Goal: Contribute content: Contribute content

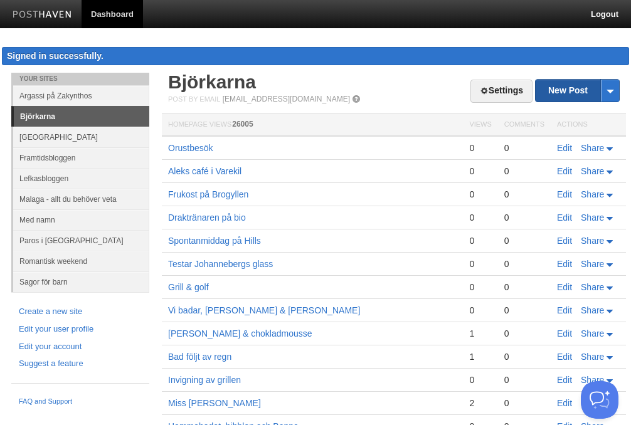
click at [563, 88] on link "New Post" at bounding box center [577, 91] width 83 height 22
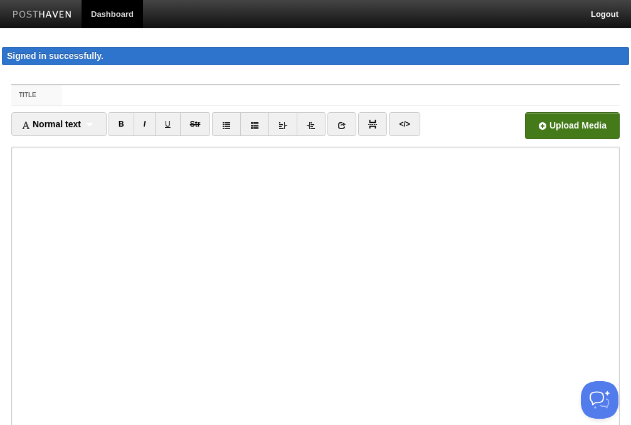
click at [558, 129] on input "file" at bounding box center [193, 129] width 949 height 64
click at [58, 94] on label "Title" at bounding box center [36, 95] width 51 height 20
click at [62, 94] on input "Title" at bounding box center [341, 95] width 558 height 20
type input "K"
click at [140, 96] on input "[PERSON_NAME] på födelsdagsbesök" at bounding box center [341, 95] width 558 height 20
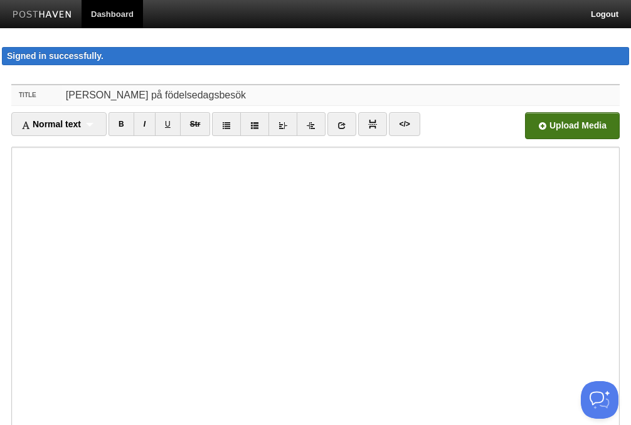
click at [218, 100] on input "[PERSON_NAME] på födelsedagsbesök" at bounding box center [341, 95] width 558 height 20
type input "[PERSON_NAME] på födelsedagsbesök i Veddige"
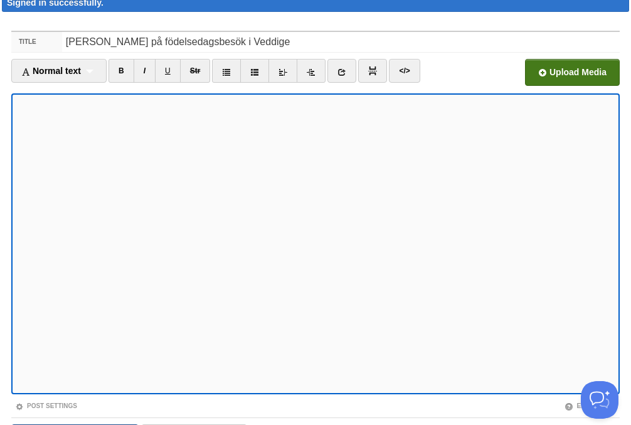
scroll to position [130, 0]
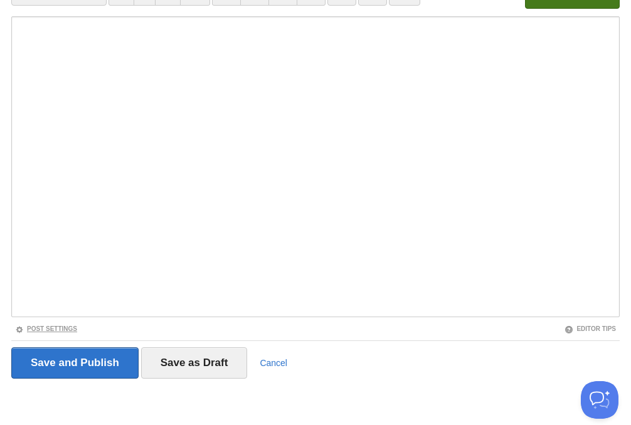
click at [57, 325] on link "Post Settings" at bounding box center [46, 328] width 62 height 7
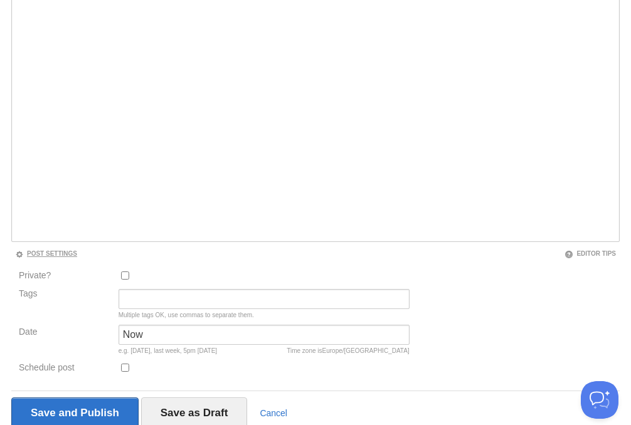
scroll to position [256, 0]
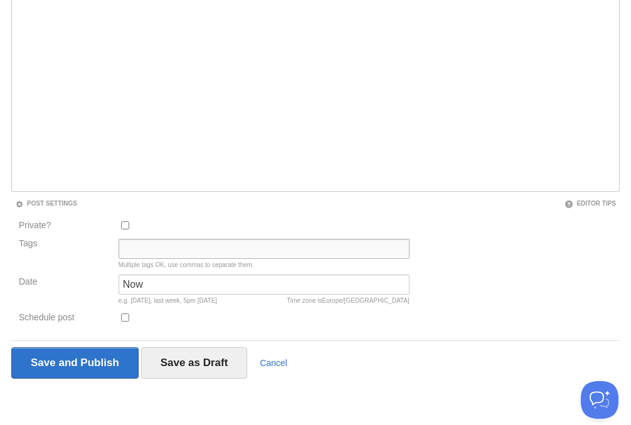
click at [154, 246] on input "Tags" at bounding box center [264, 249] width 291 height 20
type input "veddige"
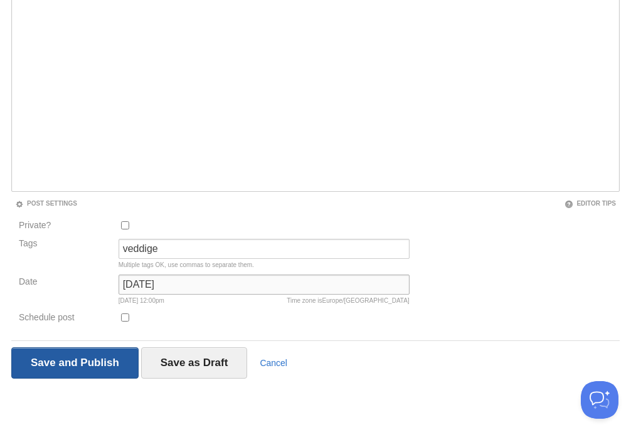
type input "[DATE]"
click at [105, 365] on input "Save and Publish" at bounding box center [74, 362] width 127 height 31
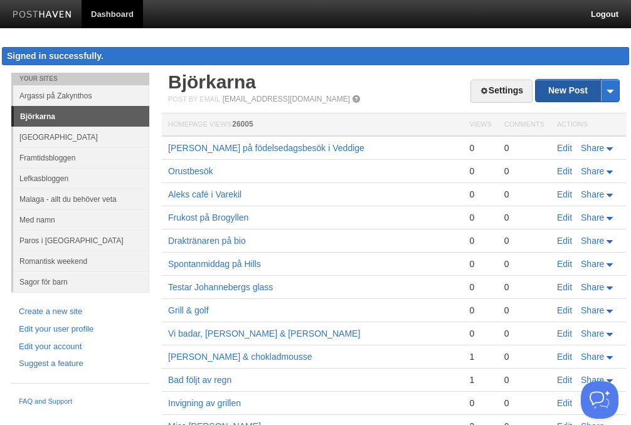
click at [562, 92] on link "New Post" at bounding box center [577, 91] width 83 height 22
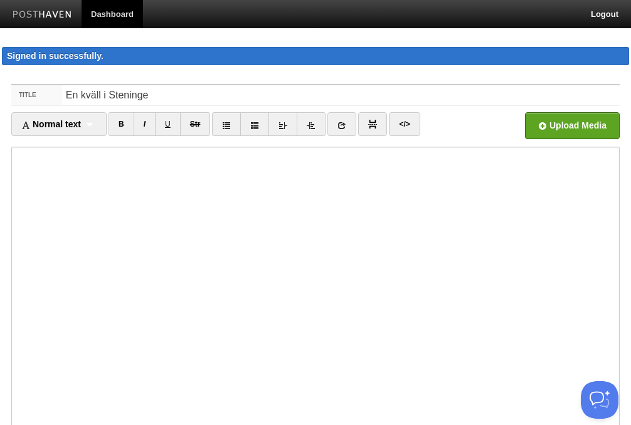
type input "En kväll i Steninge"
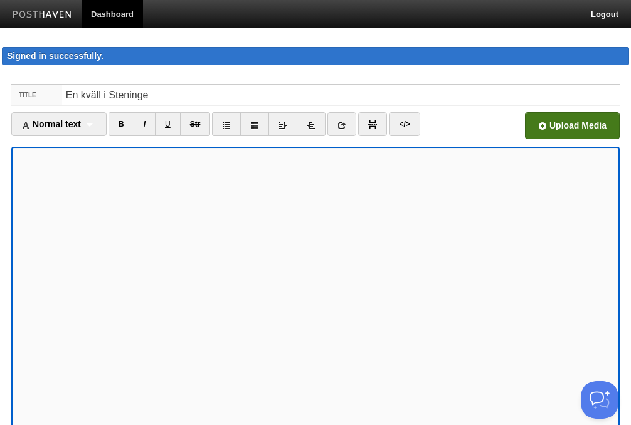
click at [570, 127] on input "file" at bounding box center [193, 129] width 949 height 64
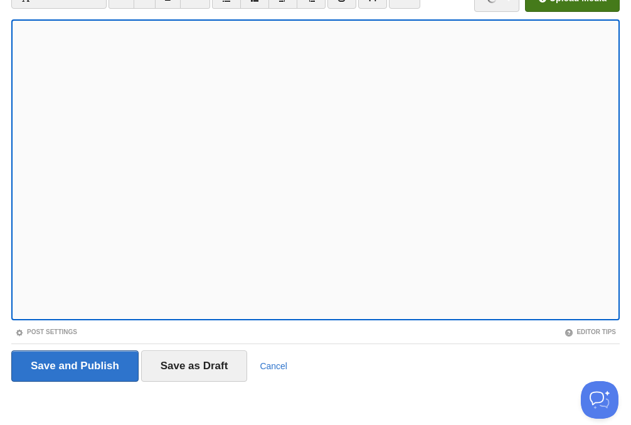
scroll to position [130, 0]
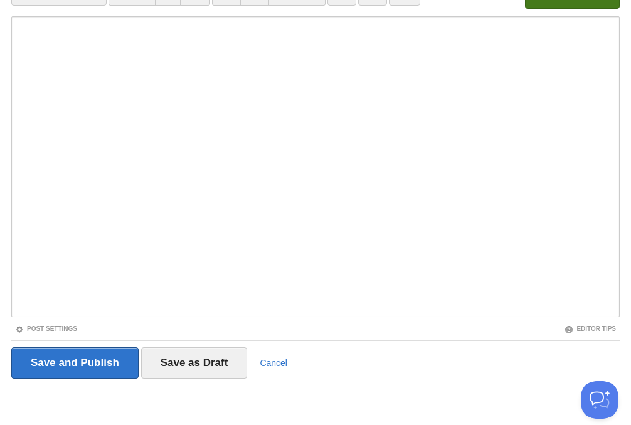
click at [75, 329] on link "Post Settings" at bounding box center [46, 328] width 62 height 7
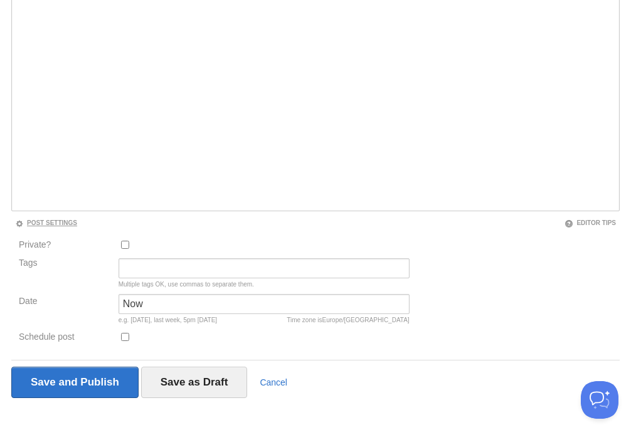
scroll to position [256, 0]
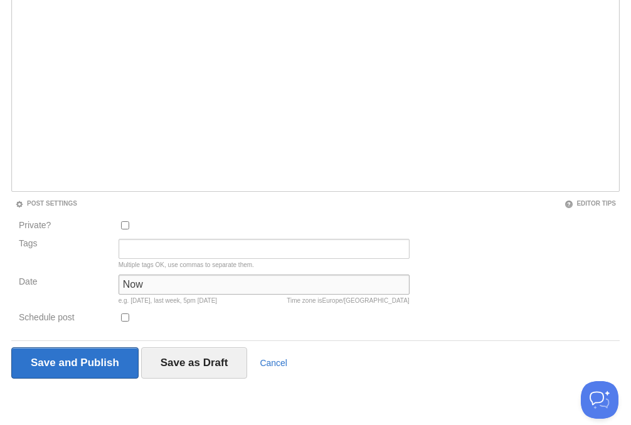
click at [159, 280] on input "Now" at bounding box center [264, 285] width 291 height 20
type input "[DATE]"
click at [218, 315] on div at bounding box center [264, 320] width 299 height 21
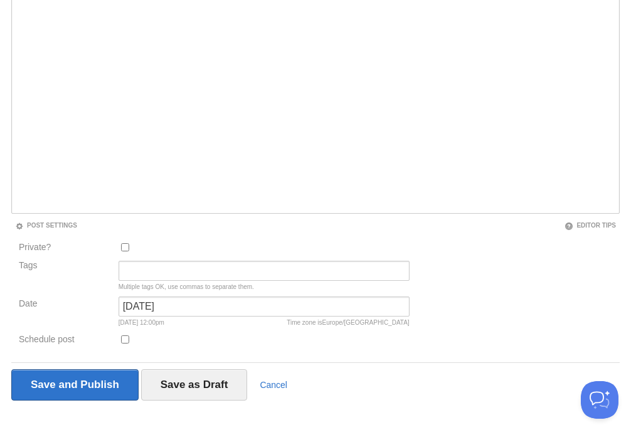
scroll to position [241, 0]
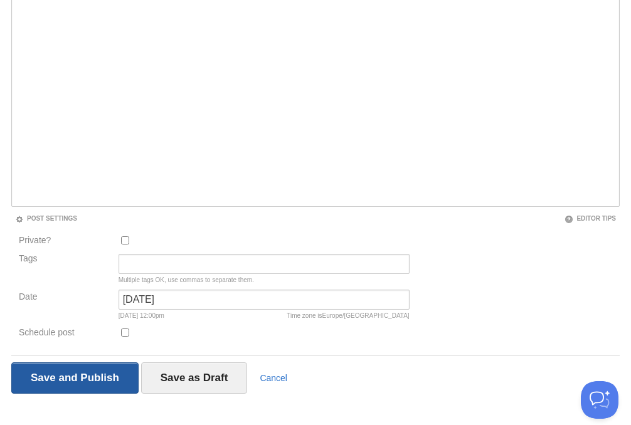
click at [82, 379] on input "Save and Publish" at bounding box center [74, 377] width 127 height 31
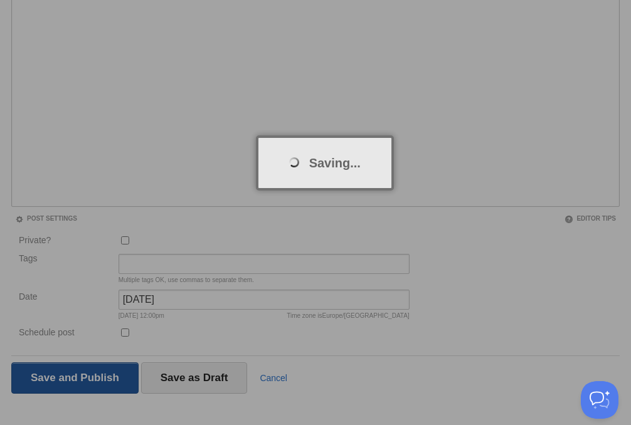
scroll to position [73, 0]
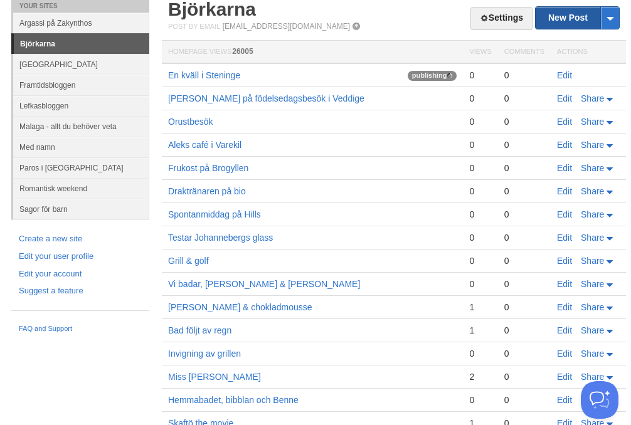
click at [560, 16] on link "New Post" at bounding box center [577, 18] width 83 height 22
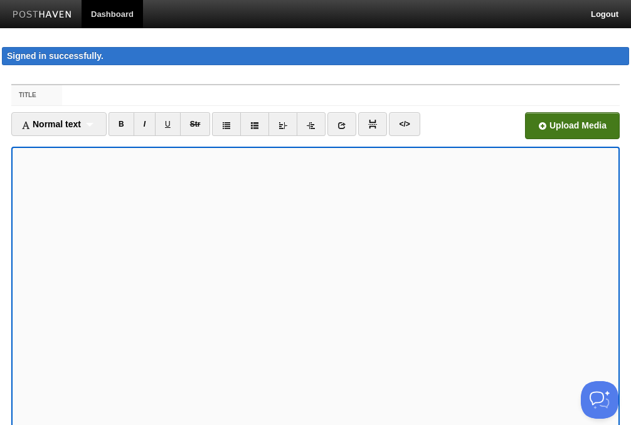
click at [584, 119] on input "file" at bounding box center [193, 129] width 949 height 64
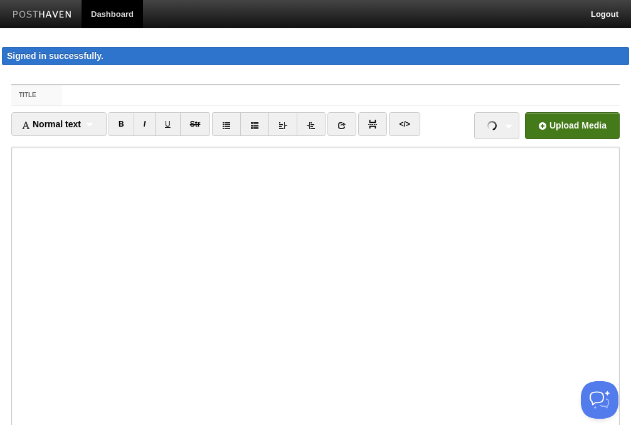
click at [60, 92] on label "Title" at bounding box center [36, 95] width 51 height 20
click at [62, 92] on input "Title" at bounding box center [341, 95] width 558 height 20
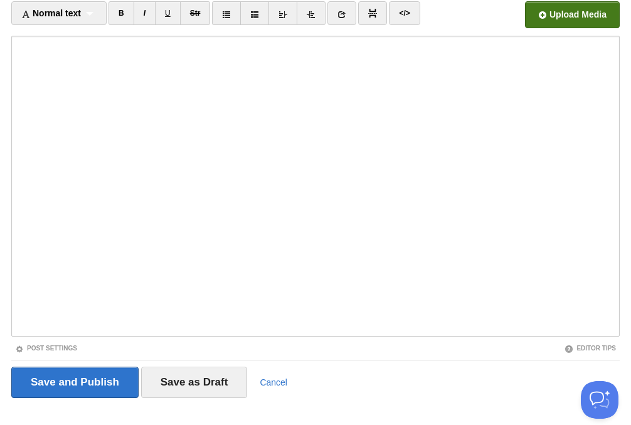
scroll to position [130, 0]
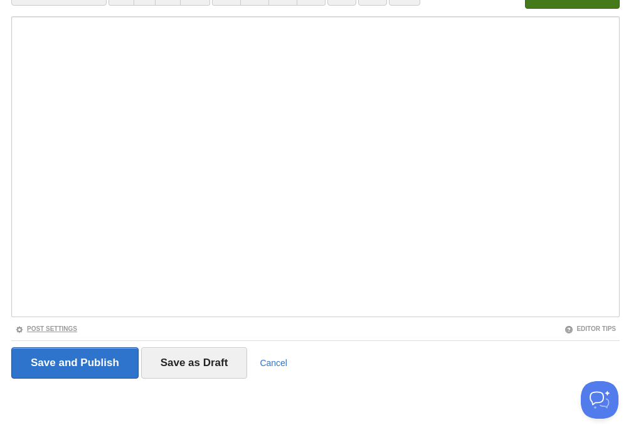
type input "Sommardagar i [DEMOGRAPHIC_DATA]"
click at [71, 325] on link "Post Settings" at bounding box center [46, 328] width 62 height 7
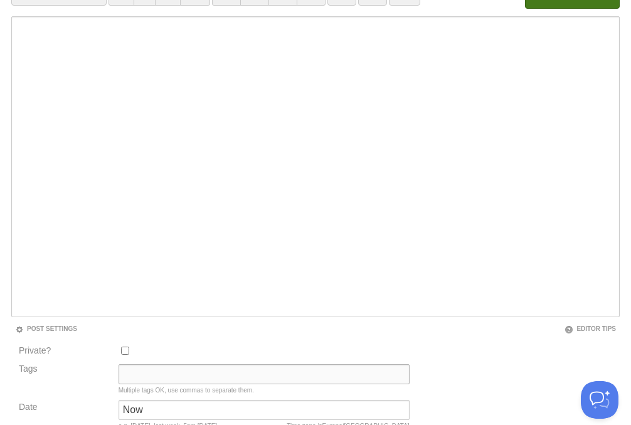
click at [148, 373] on input "Tags" at bounding box center [264, 374] width 291 height 20
type input "[DATE]"
click at [206, 373] on input "[DATE]" at bounding box center [264, 374] width 291 height 20
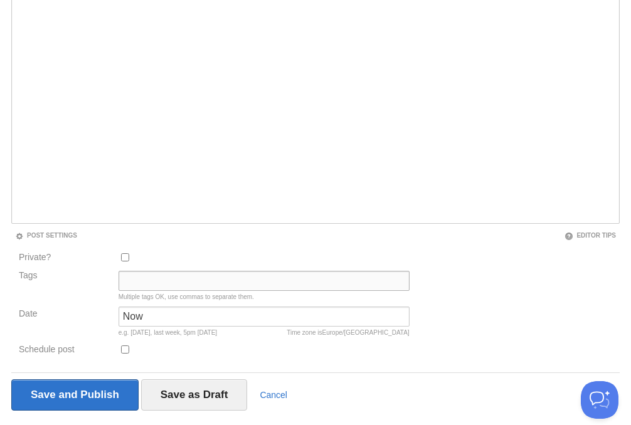
scroll to position [256, 0]
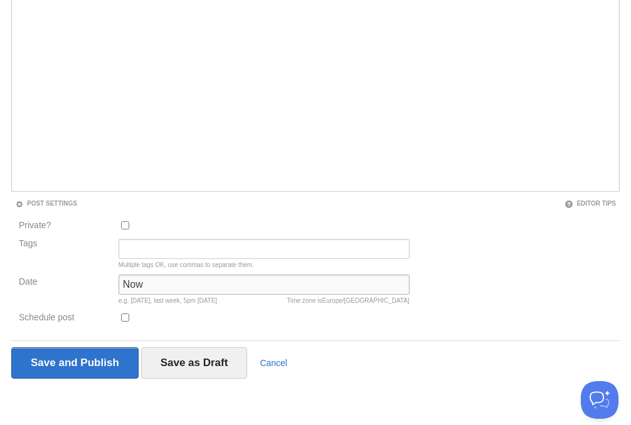
click at [153, 282] on input "Now" at bounding box center [264, 285] width 291 height 20
paste input "[DATE]"
click at [159, 282] on input "[DATE]" at bounding box center [264, 285] width 291 height 20
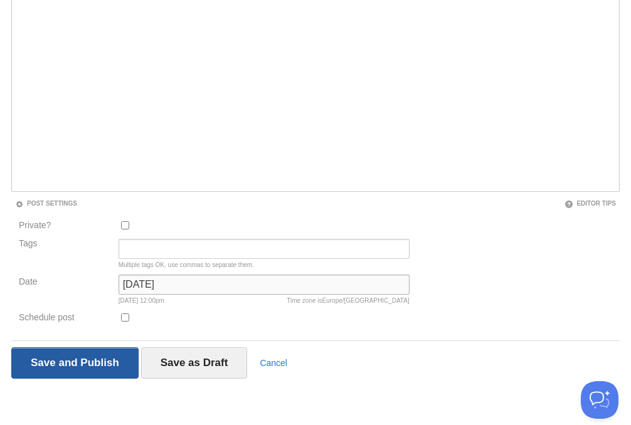
type input "[DATE]"
click at [114, 367] on input "Save and Publish" at bounding box center [74, 362] width 127 height 31
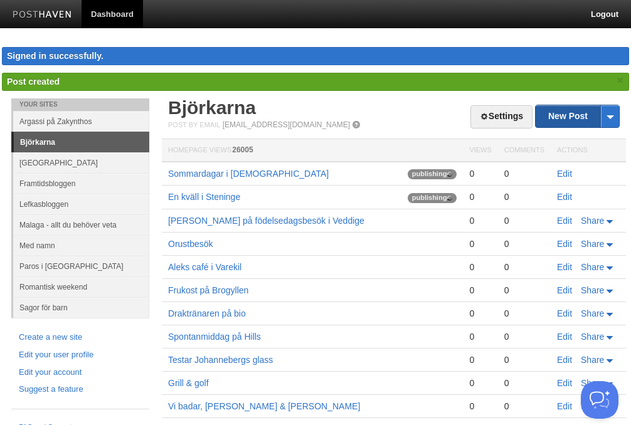
click at [572, 120] on link "New Post" at bounding box center [577, 116] width 83 height 22
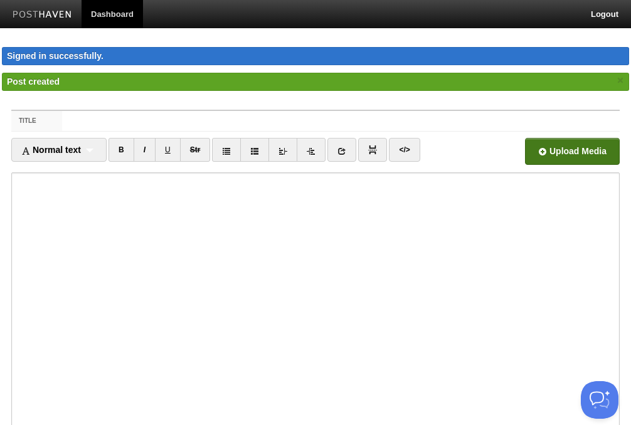
click at [569, 153] on input "file" at bounding box center [193, 155] width 949 height 64
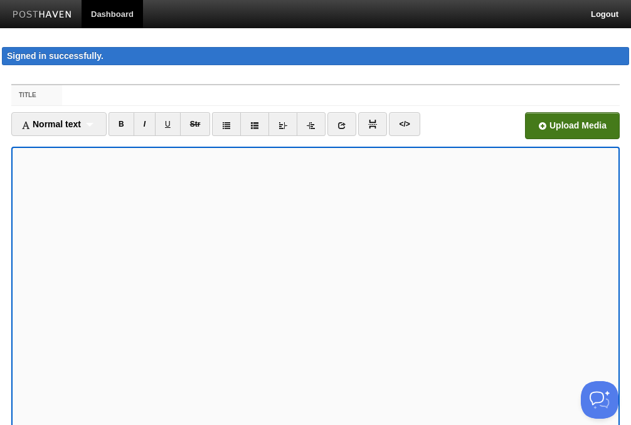
click at [105, 85] on fieldset "Title Normal text Normal text Heading 1 Heading 2 Heading 3 B I U Str ×" at bounding box center [315, 301] width 608 height 435
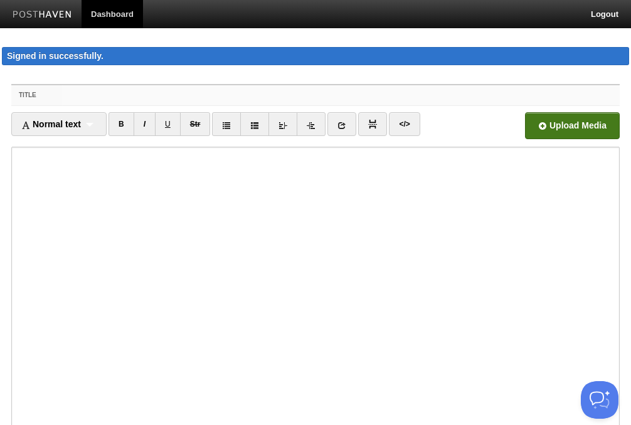
click at [105, 89] on input "Title" at bounding box center [341, 95] width 558 height 20
click at [126, 98] on input "Alva & Matilda, Horsikan-bad" at bounding box center [341, 95] width 558 height 20
click at [169, 96] on input "Alva & Matilda , Horsikan-bad" at bounding box center [341, 95] width 558 height 20
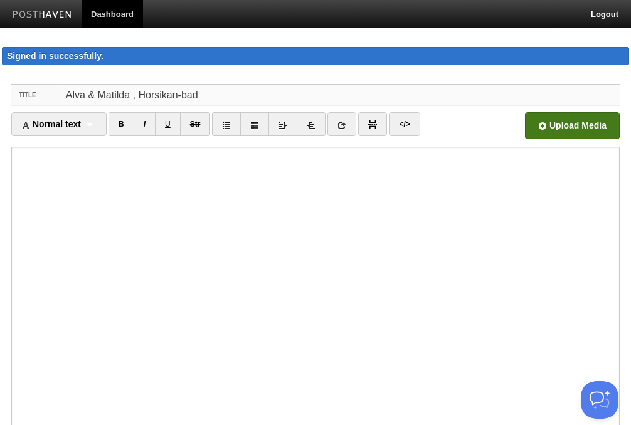
click at [169, 96] on input "Alva & Matilda , Horsikan-bad" at bounding box center [341, 95] width 558 height 20
type input "V"
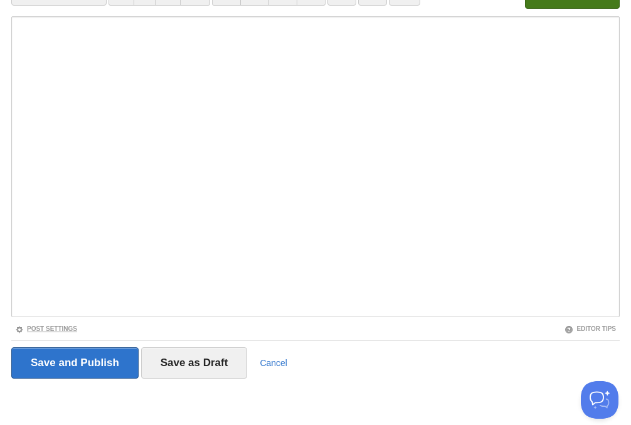
type input "Bad i Horsikan med Alva & Matilda"
click at [60, 328] on link "Post Settings" at bounding box center [46, 328] width 62 height 7
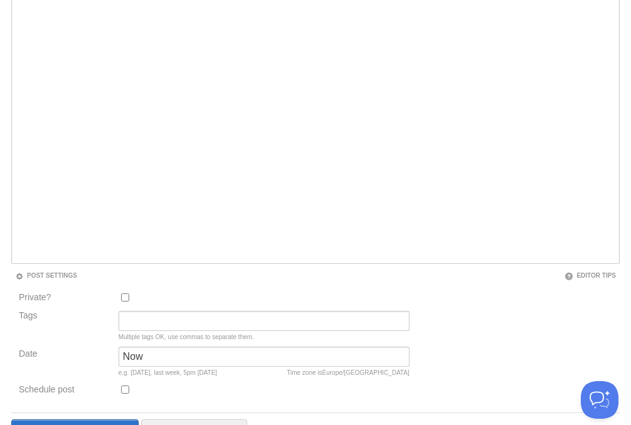
scroll to position [256, 0]
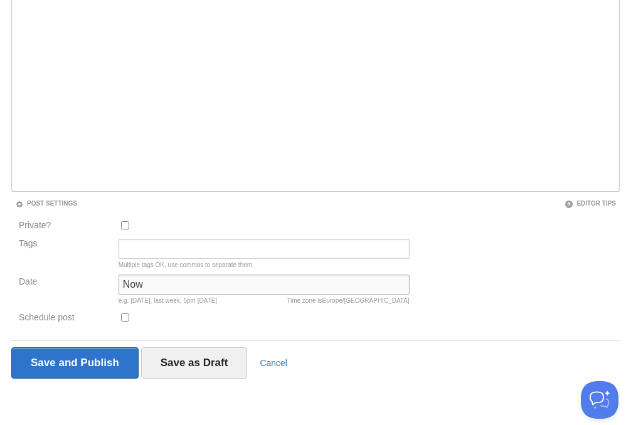
click at [140, 283] on input "Now" at bounding box center [264, 285] width 291 height 20
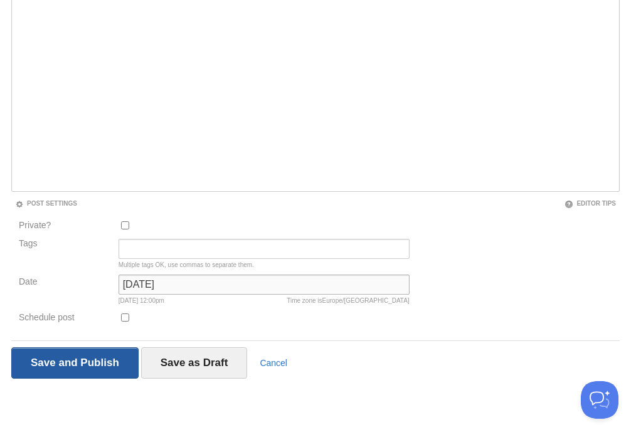
type input "[DATE]"
click at [112, 369] on input "Save and Publish" at bounding box center [74, 362] width 127 height 31
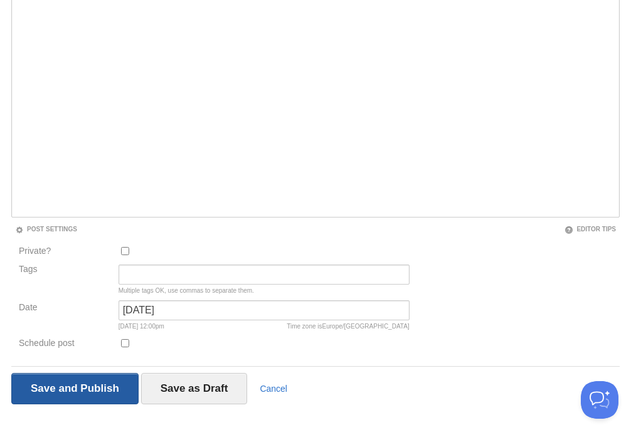
scroll to position [73, 0]
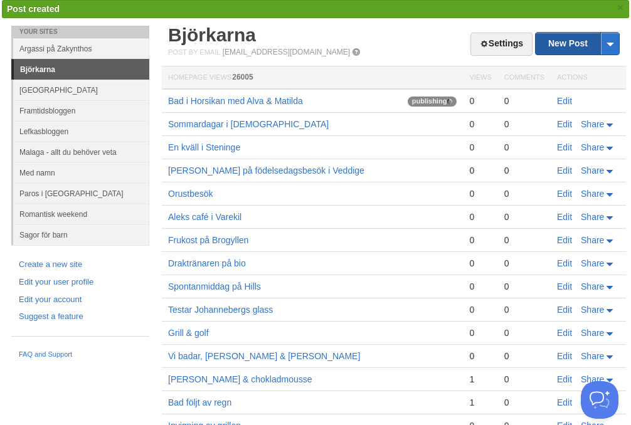
click at [563, 46] on link "New Post" at bounding box center [577, 44] width 83 height 22
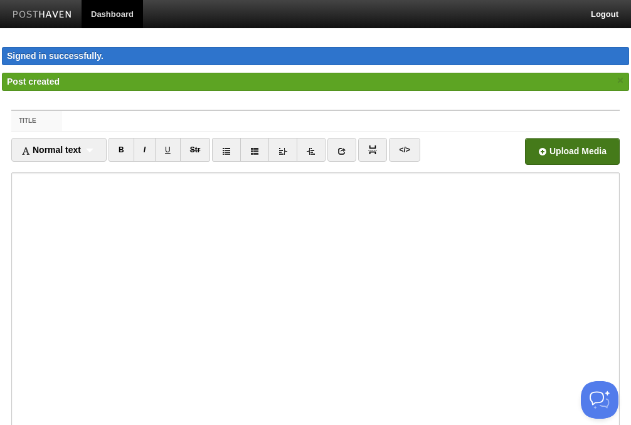
click at [542, 161] on input "file" at bounding box center [193, 155] width 949 height 64
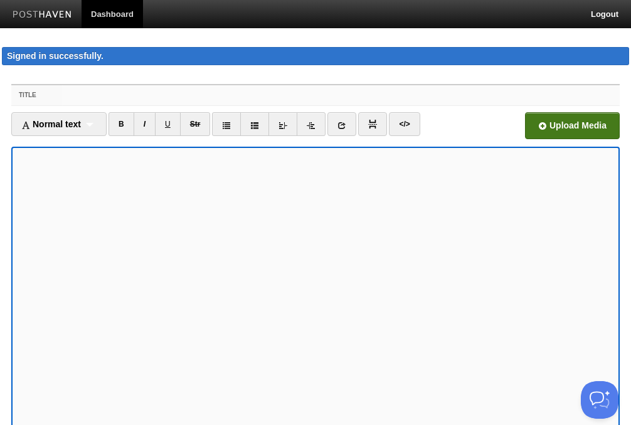
click at [78, 92] on input "Title" at bounding box center [341, 95] width 558 height 20
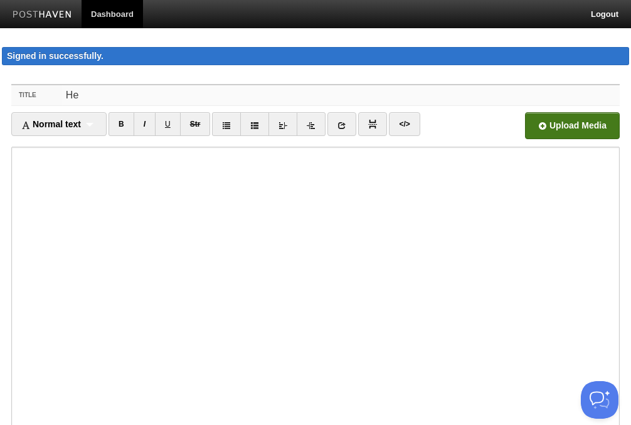
type input "H"
type input "D"
type input "Stranden!"
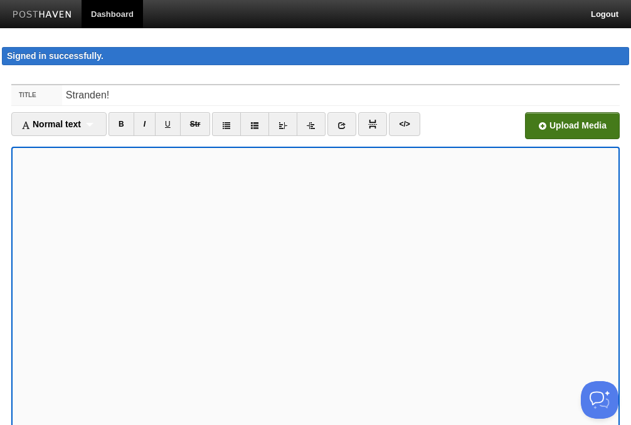
scroll to position [130, 0]
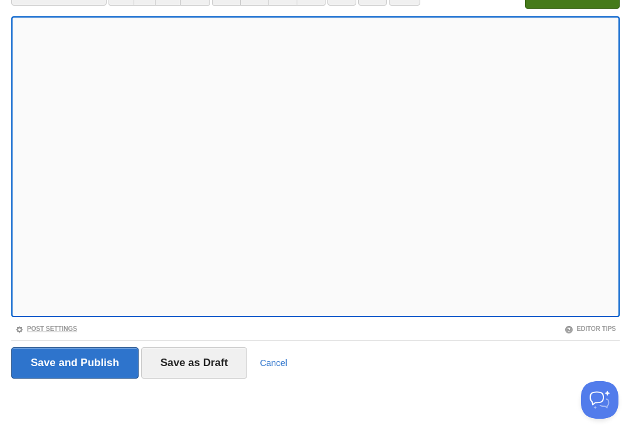
click at [50, 329] on link "Post Settings" at bounding box center [46, 328] width 62 height 7
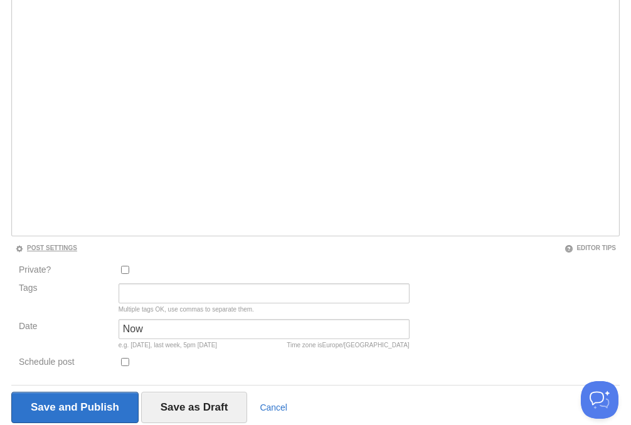
scroll to position [256, 0]
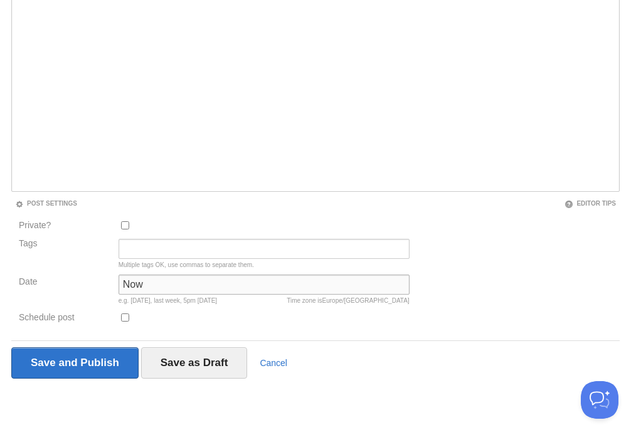
click at [145, 282] on input "Now" at bounding box center [264, 285] width 291 height 20
type input "[DATE]"
click at [229, 330] on fieldset "Title Stranden! Normal text Normal text Heading 1 Heading 2 Heading 3 B I U Str…" at bounding box center [315, 108] width 608 height 560
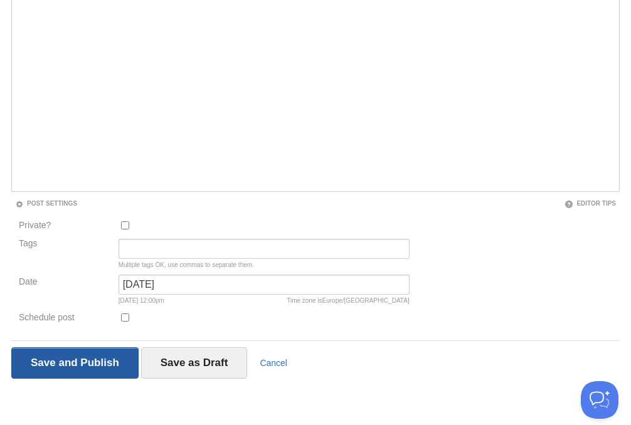
click at [98, 364] on input "Save and Publish" at bounding box center [74, 362] width 127 height 31
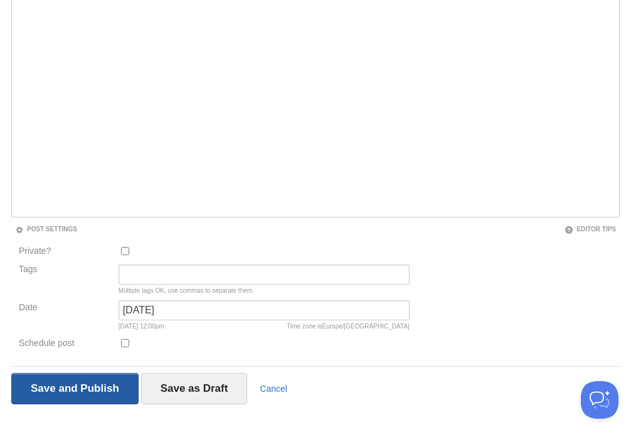
scroll to position [73, 0]
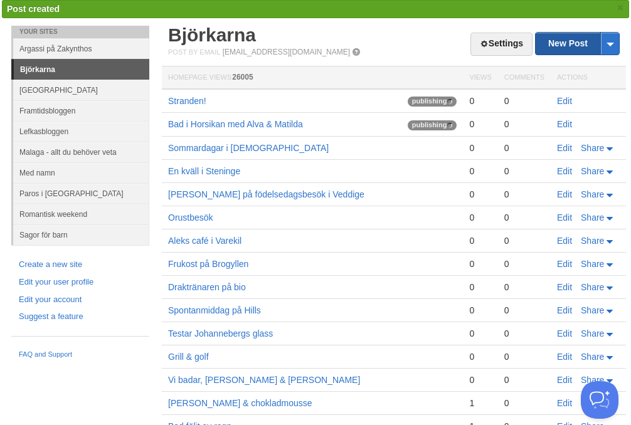
click at [565, 50] on link "New Post" at bounding box center [577, 44] width 83 height 22
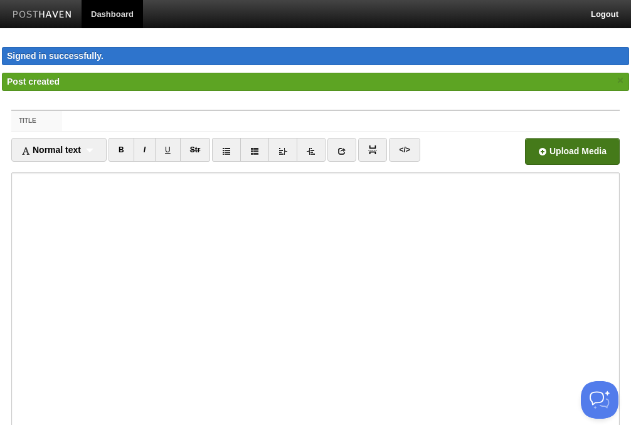
click at [563, 143] on input "file" at bounding box center [193, 155] width 949 height 64
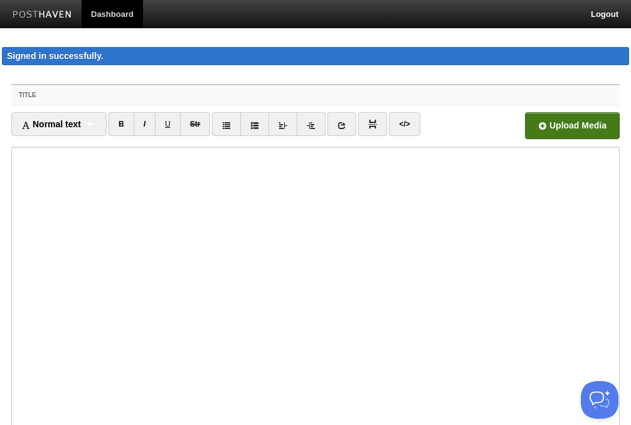
click at [87, 90] on input "Title" at bounding box center [341, 95] width 558 height 20
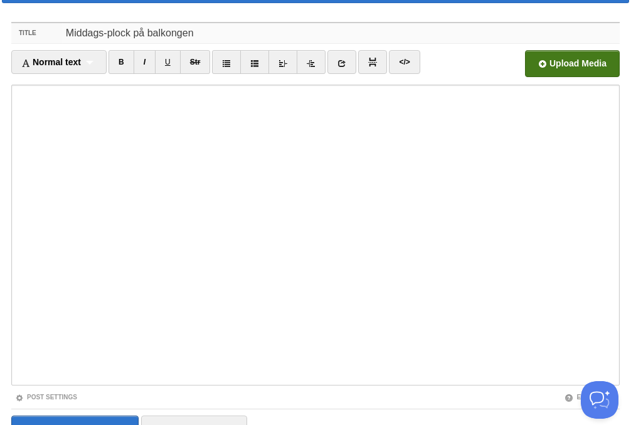
scroll to position [130, 0]
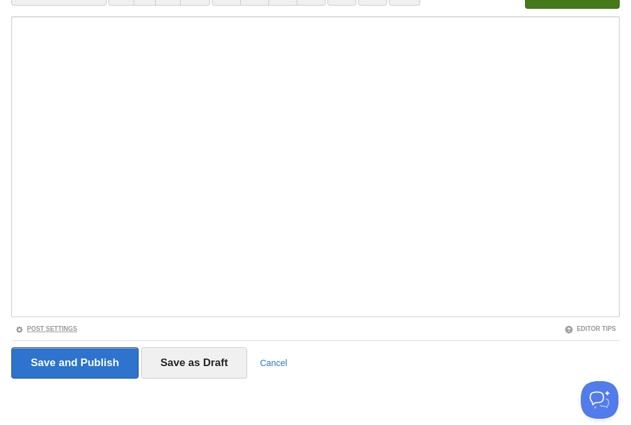
type input "Middags-plock på balkongen"
click at [71, 330] on link "Post Settings" at bounding box center [46, 328] width 62 height 7
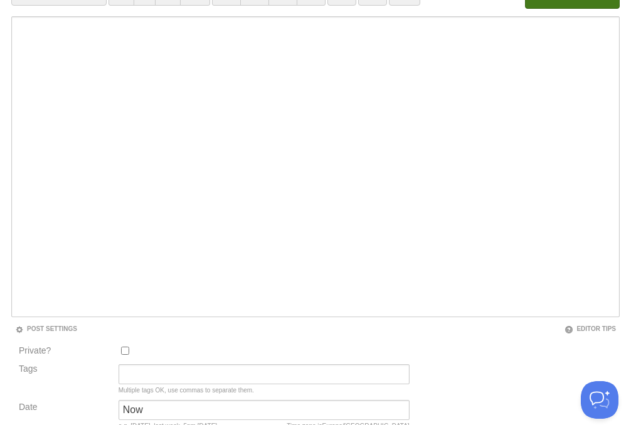
scroll to position [256, 0]
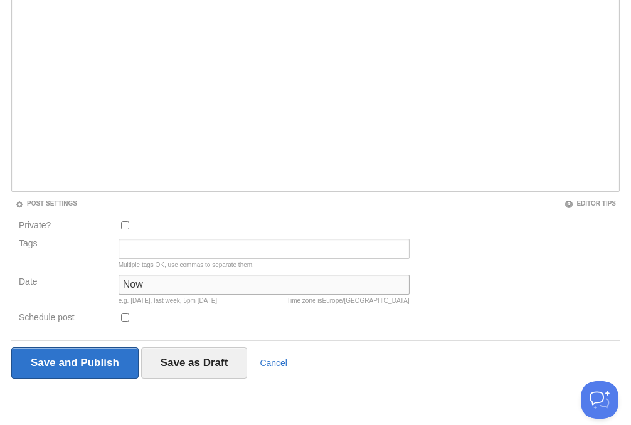
click at [141, 292] on input "Now" at bounding box center [264, 285] width 291 height 20
type input "[DATE]"
click at [223, 318] on div at bounding box center [264, 320] width 299 height 21
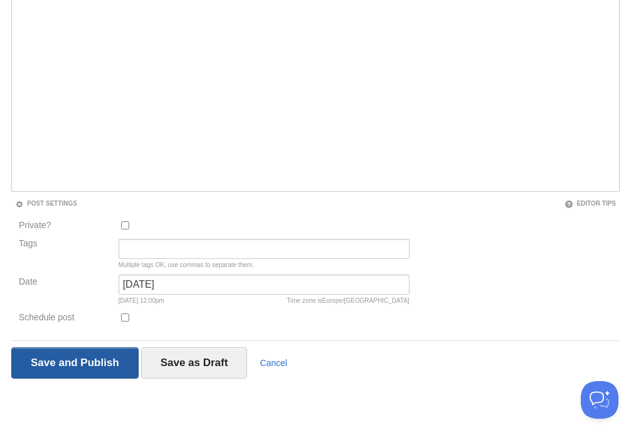
click at [93, 360] on input "Save and Publish" at bounding box center [74, 362] width 127 height 31
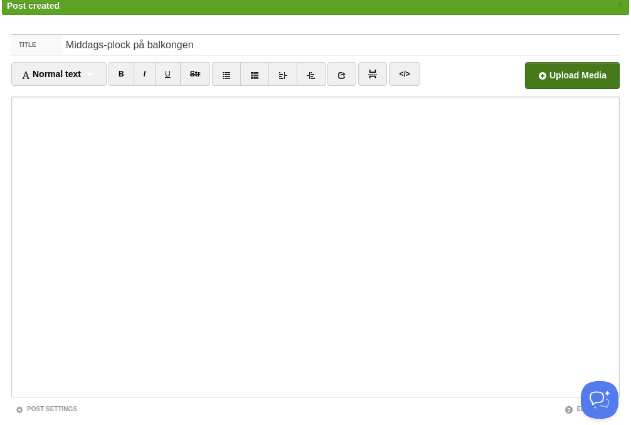
scroll to position [73, 0]
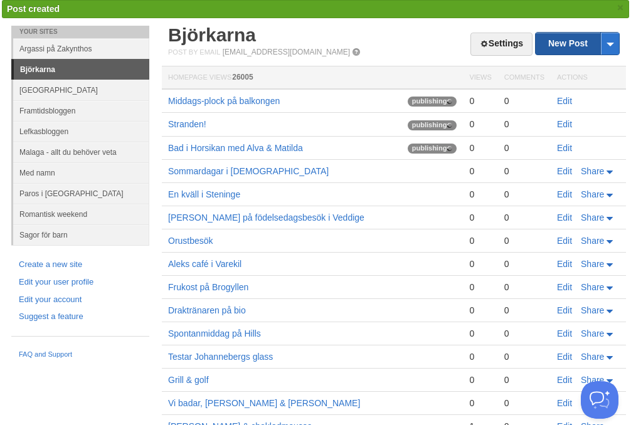
click at [573, 41] on link "New Post" at bounding box center [577, 44] width 83 height 22
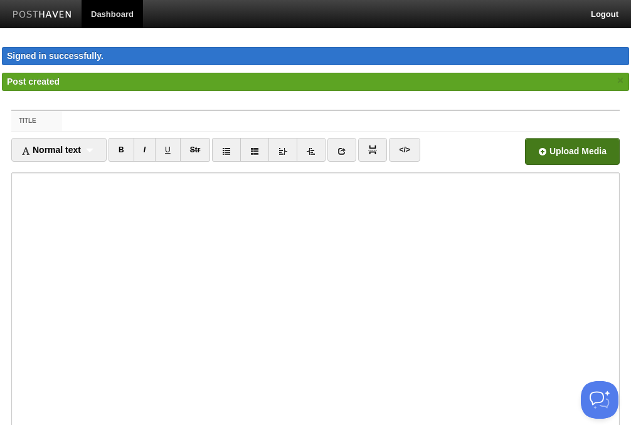
click at [550, 156] on input "file" at bounding box center [193, 155] width 949 height 64
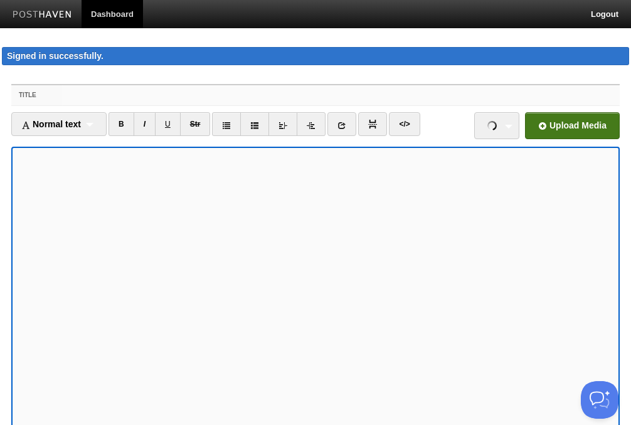
click at [107, 89] on input "Title" at bounding box center [341, 95] width 558 height 20
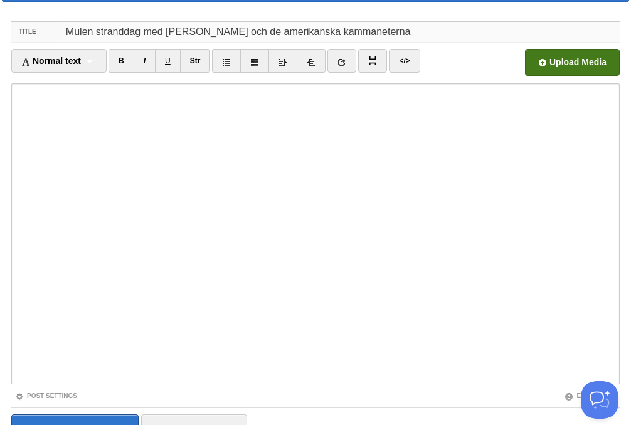
scroll to position [130, 0]
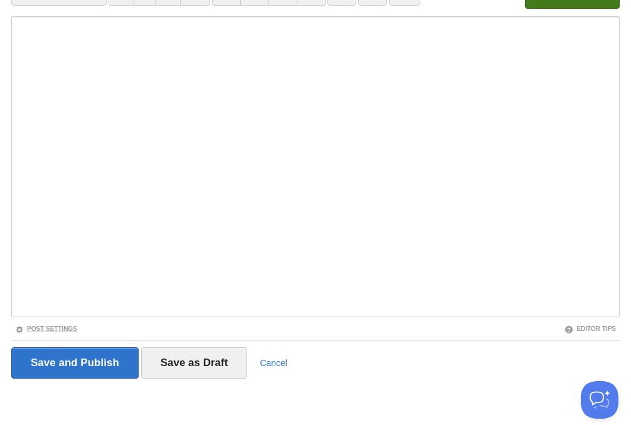
type input "Mulen stranddag med [PERSON_NAME] och de amerikanska kammaneterna"
click at [66, 325] on link "Post Settings" at bounding box center [46, 328] width 62 height 7
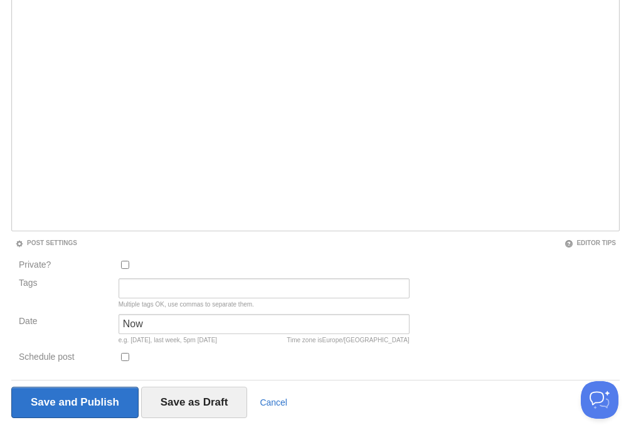
scroll to position [256, 0]
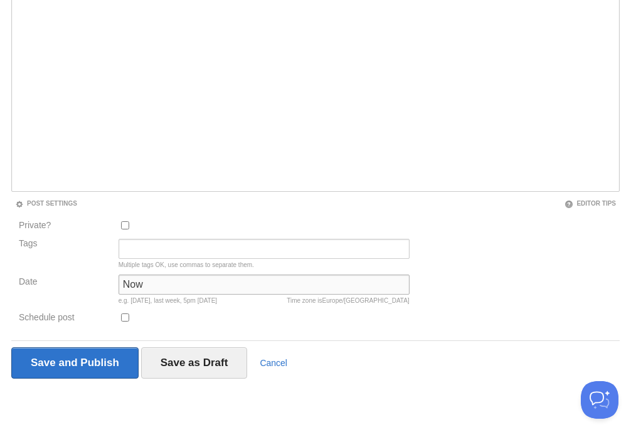
click at [150, 284] on input "Now" at bounding box center [264, 285] width 291 height 20
type input "[DATE]"
click at [248, 326] on div at bounding box center [264, 320] width 299 height 21
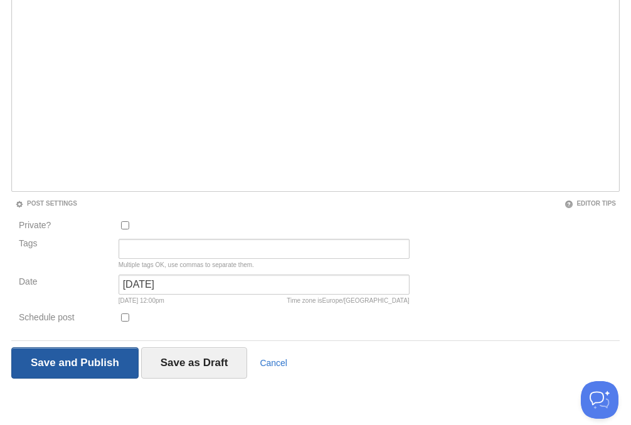
click at [113, 367] on input "Save and Publish" at bounding box center [74, 362] width 127 height 31
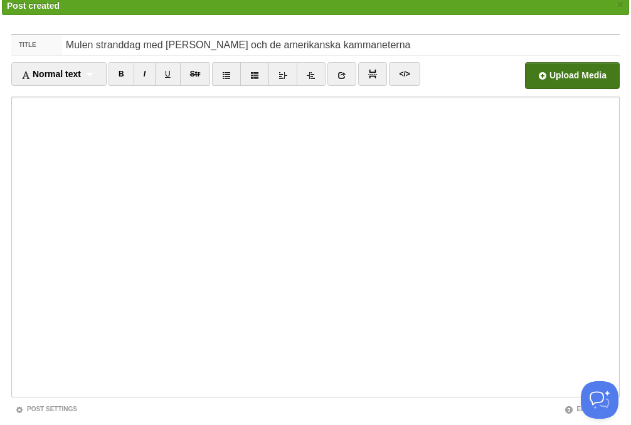
scroll to position [73, 0]
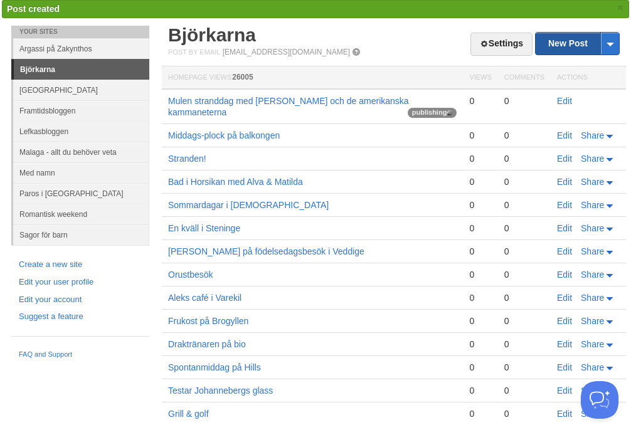
click at [578, 44] on link "New Post" at bounding box center [577, 44] width 83 height 22
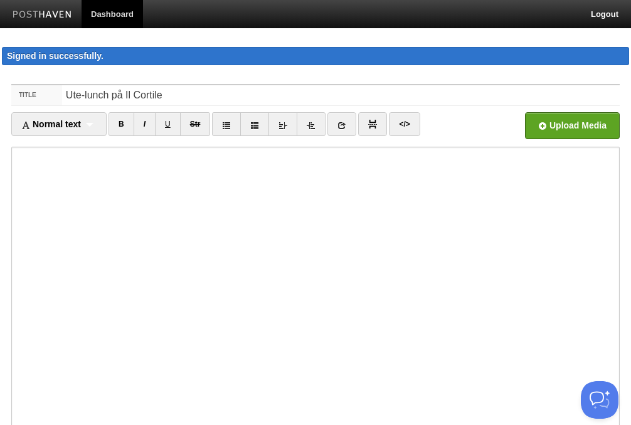
type input "Ute-lunch på Il Cortile"
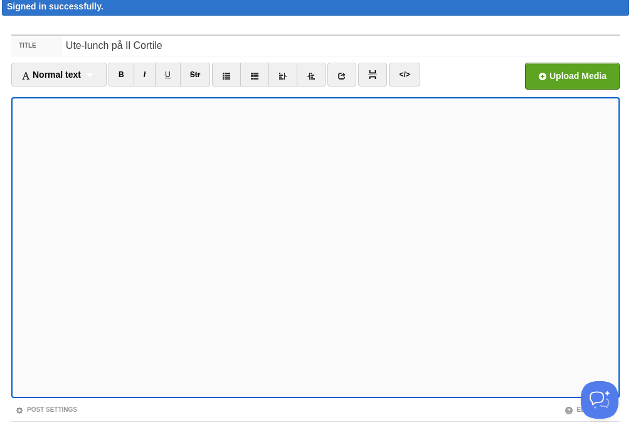
scroll to position [130, 0]
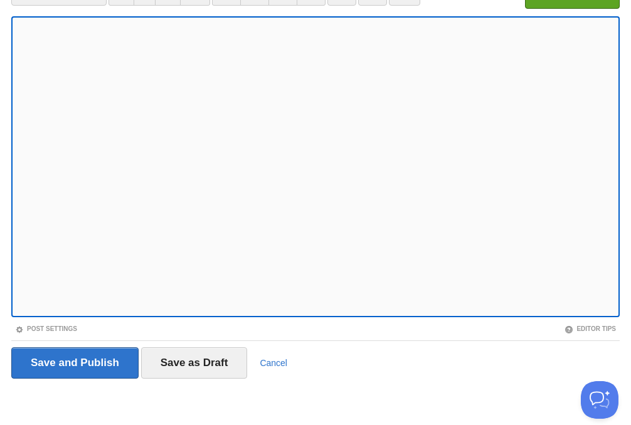
click at [69, 323] on fieldset "Title Ute-lunch på Il Cortile Normal text Normal text Heading 1 Heading 2 Headi…" at bounding box center [315, 171] width 608 height 435
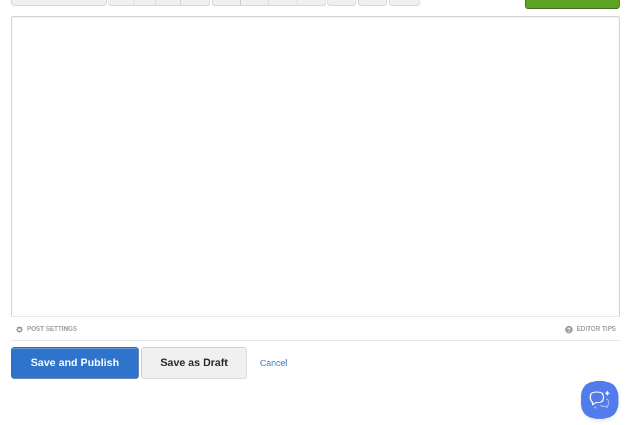
click at [68, 324] on div "Post Settings" at bounding box center [163, 329] width 304 height 11
click at [63, 326] on link "Post Settings" at bounding box center [46, 328] width 62 height 7
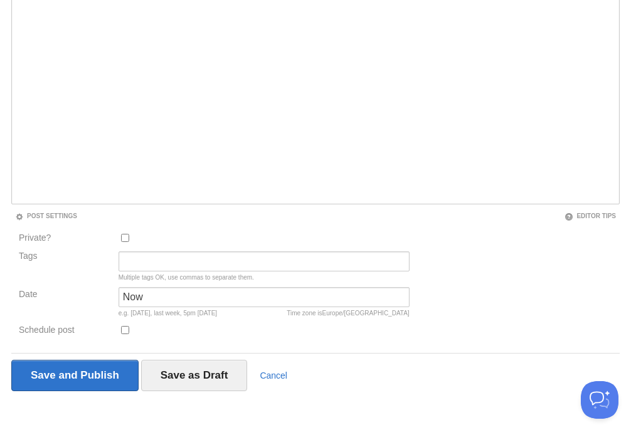
scroll to position [256, 0]
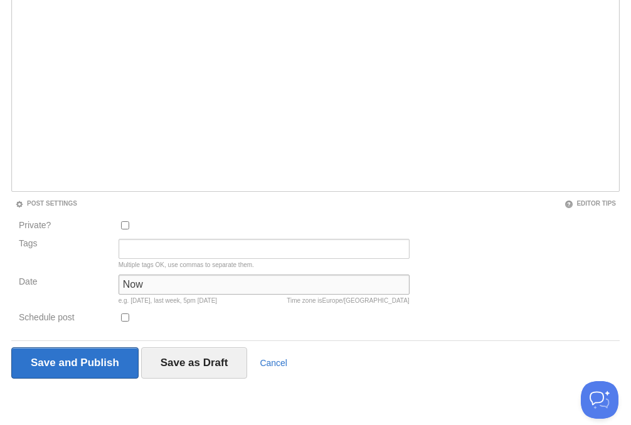
click at [161, 283] on input "Now" at bounding box center [264, 285] width 291 height 20
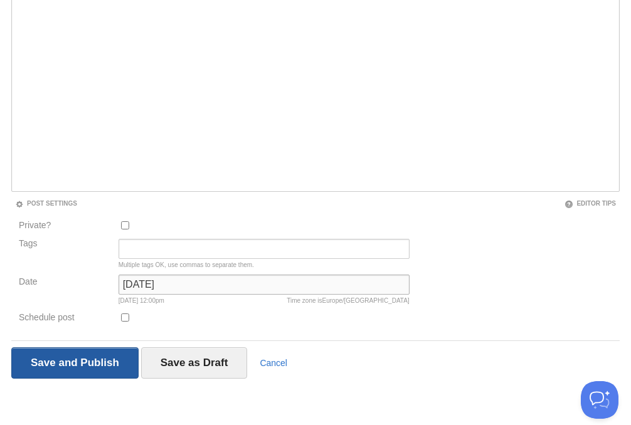
type input "[DATE]"
click at [102, 365] on input "Save and Publish" at bounding box center [74, 362] width 127 height 31
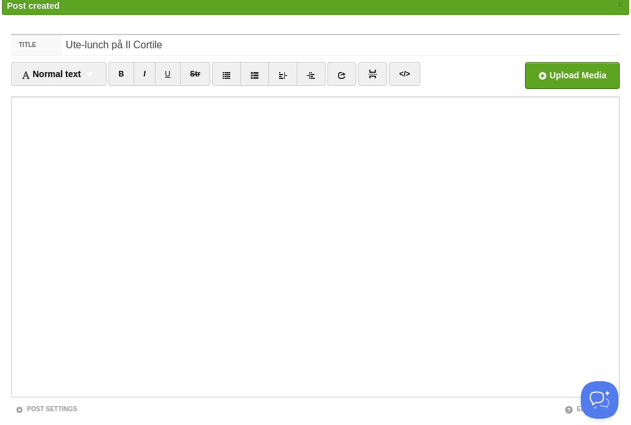
scroll to position [73, 0]
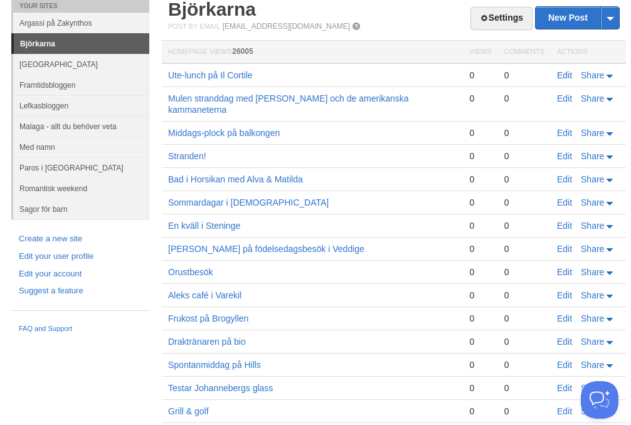
click at [566, 76] on link "Edit" at bounding box center [564, 75] width 15 height 10
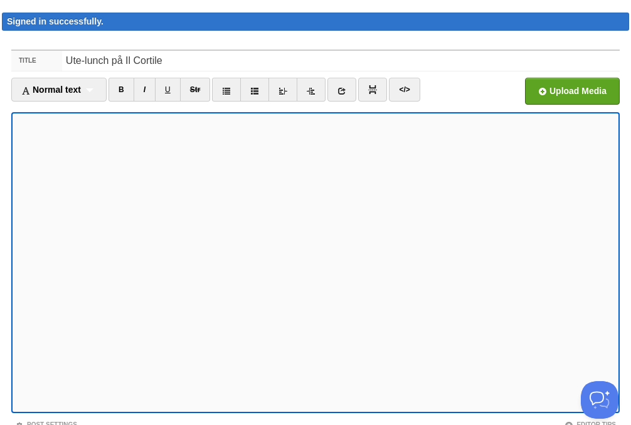
scroll to position [37, 0]
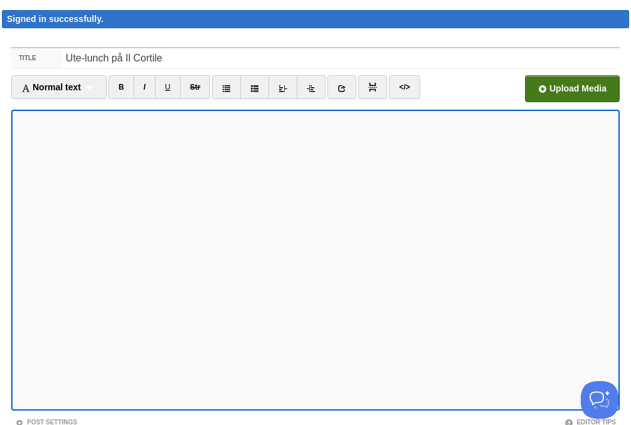
click at [573, 90] on input "file" at bounding box center [193, 92] width 949 height 64
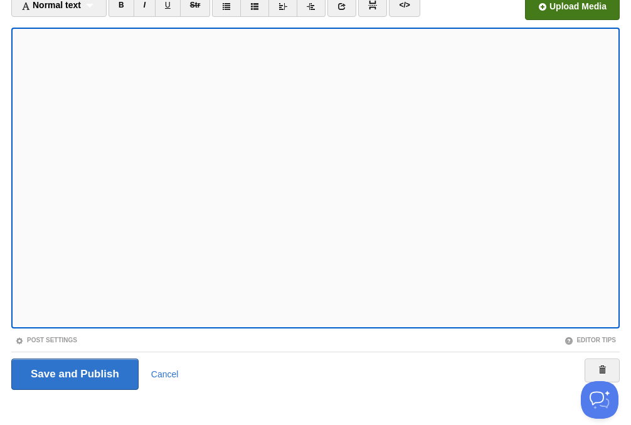
scroll to position [130, 0]
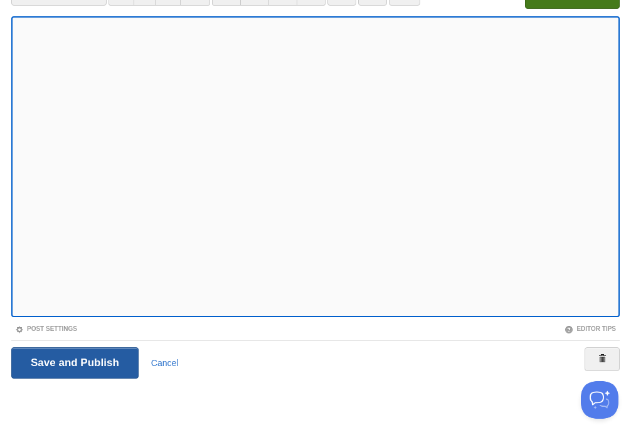
click at [94, 371] on input "Save and Publish" at bounding box center [74, 362] width 127 height 31
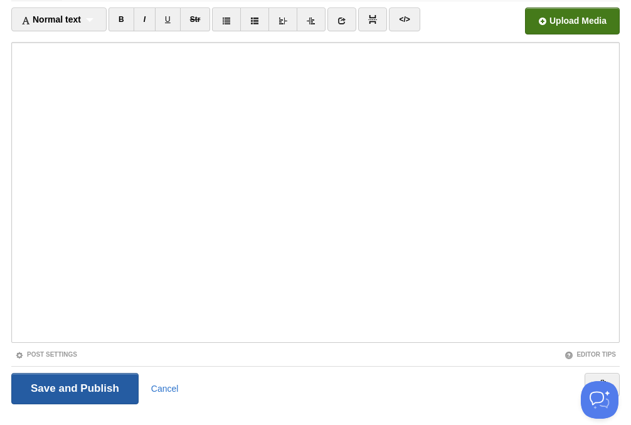
scroll to position [73, 0]
